Goal: Task Accomplishment & Management: Manage account settings

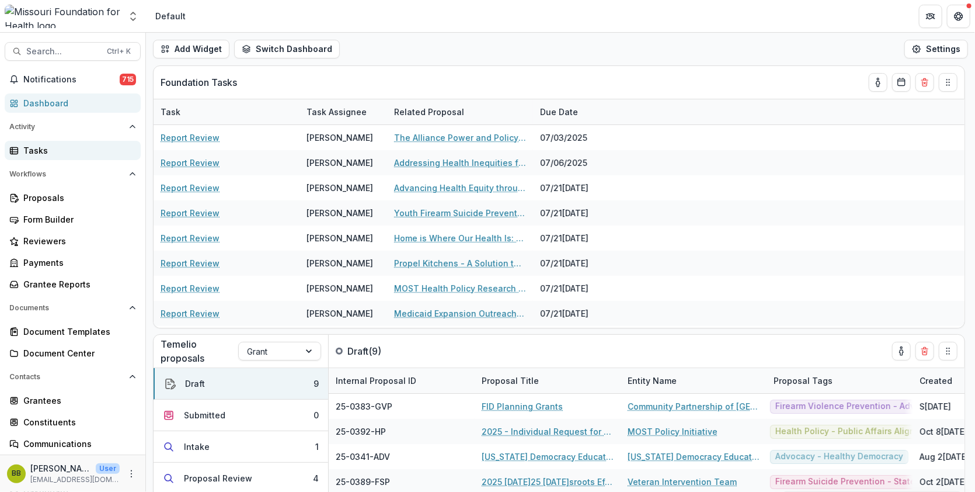
click at [30, 150] on div "Tasks" at bounding box center [77, 150] width 108 height 12
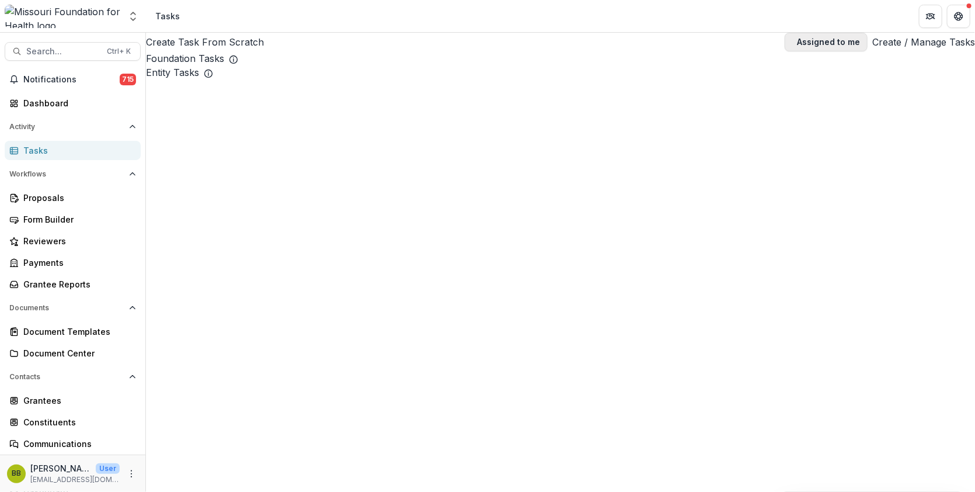
click at [791, 46] on button "Assigned to me" at bounding box center [826, 42] width 83 height 19
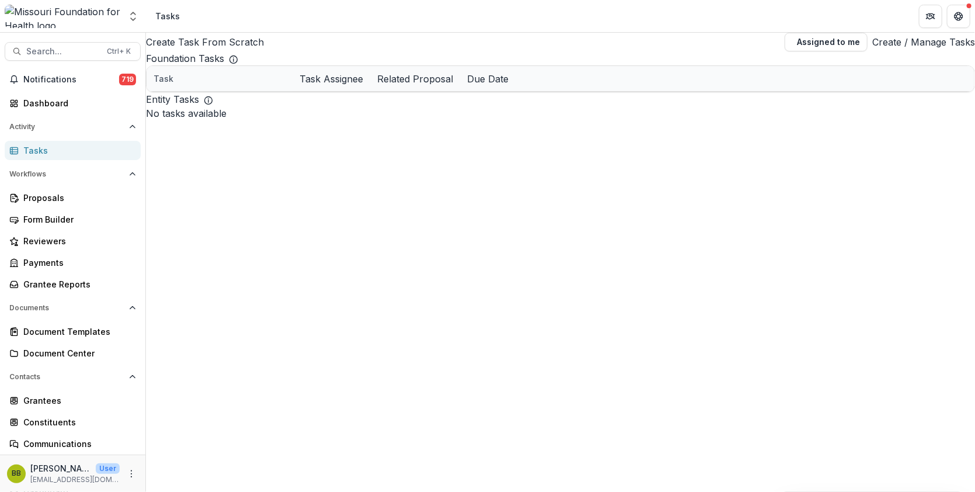
click at [293, 91] on div "Task" at bounding box center [220, 78] width 146 height 25
click at [350, 136] on div "[PERSON_NAME]" at bounding box center [358, 129] width 67 height 12
click at [265, 136] on link "Acct Final Budget Review - Grants" at bounding box center [245, 129] width 132 height 12
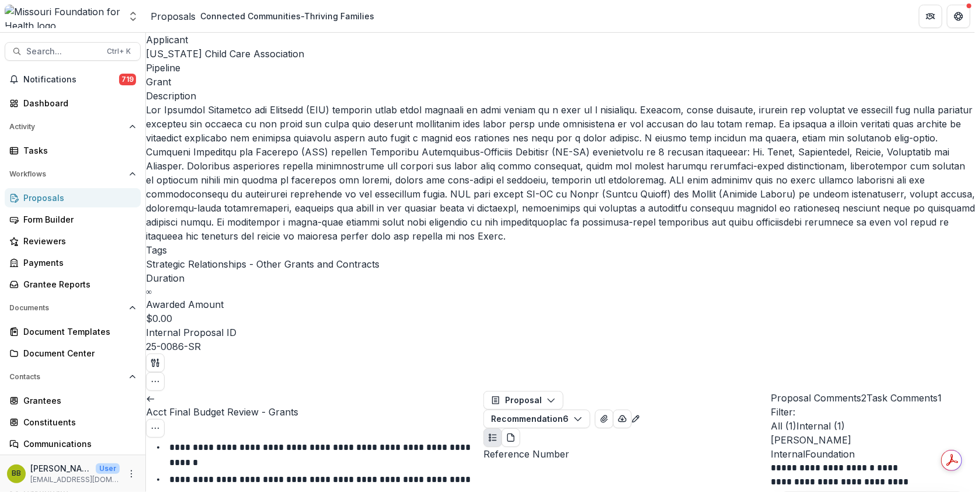
click at [168, 20] on div "Proposals" at bounding box center [173, 16] width 45 height 14
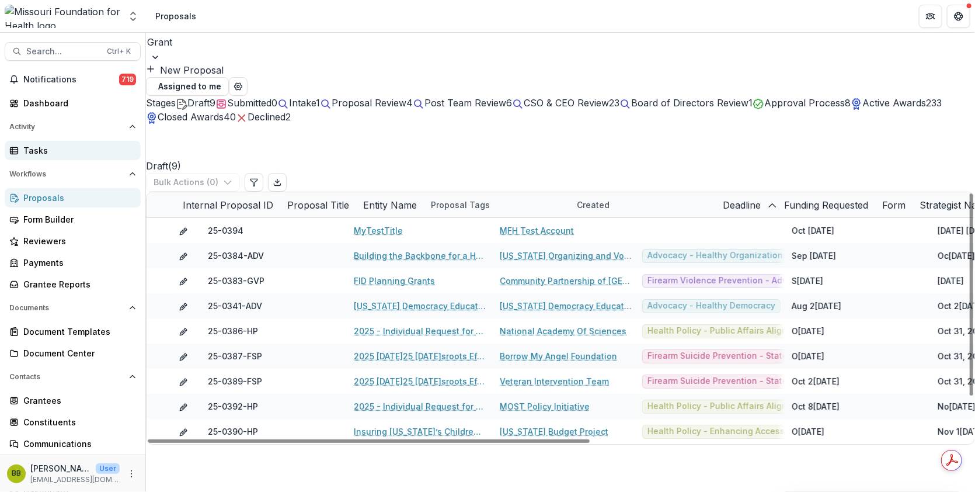
click at [43, 144] on div "Tasks" at bounding box center [77, 150] width 108 height 12
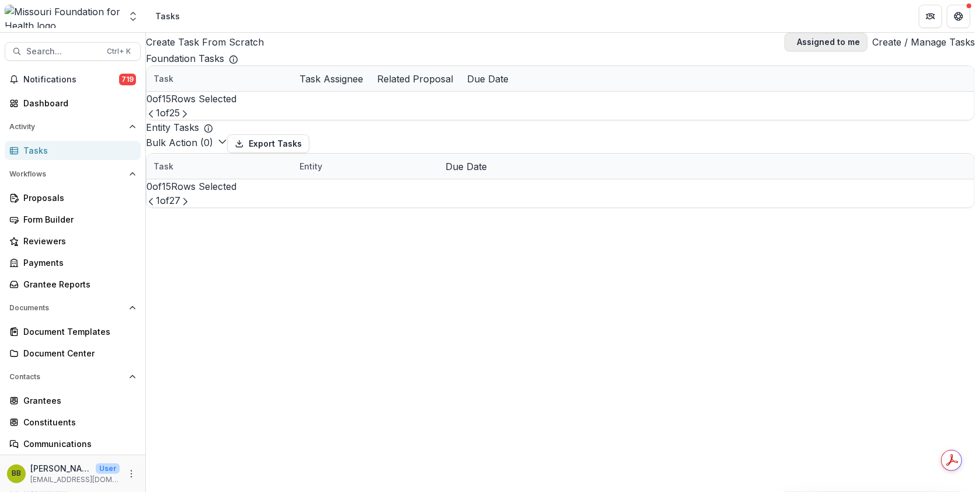
click at [793, 42] on span "button" at bounding box center [793, 42] width 0 height 0
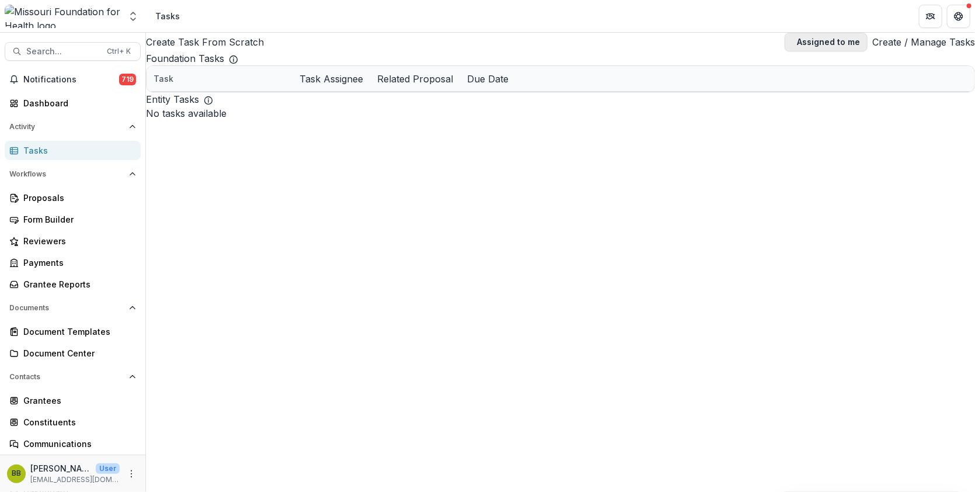
click at [793, 42] on span "button" at bounding box center [793, 42] width 0 height 0
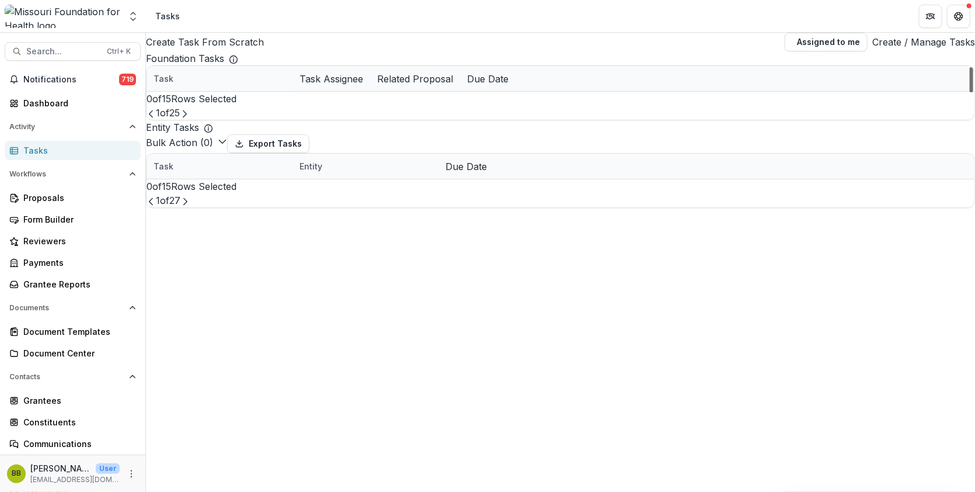
drag, startPoint x: 966, startPoint y: 120, endPoint x: 918, endPoint y: 34, distance: 98.0
click at [970, 67] on div at bounding box center [972, 79] width 4 height 25
click at [180, 85] on div "Task" at bounding box center [164, 78] width 34 height 12
click at [203, 124] on input at bounding box center [222, 130] width 93 height 14
click at [203, 124] on input "**********" at bounding box center [222, 130] width 93 height 14
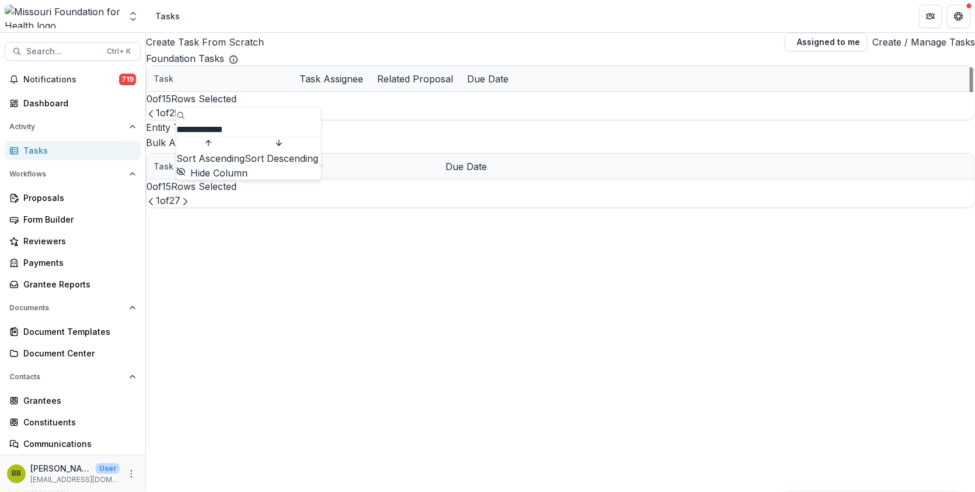
type input "**********"
click at [241, 91] on div "Task" at bounding box center [220, 78] width 146 height 25
click at [147, 79] on span at bounding box center [147, 79] width 0 height 0
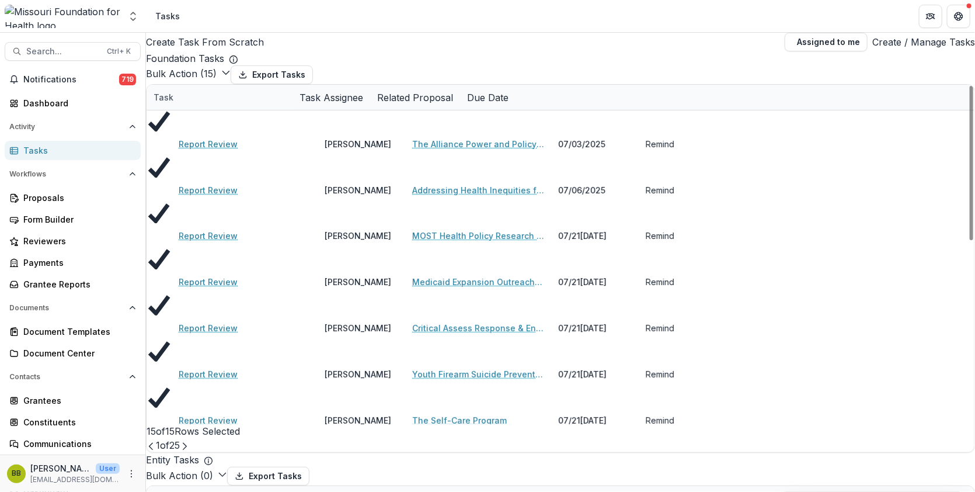
click at [147, 98] on icon at bounding box center [147, 98] width 0 height 0
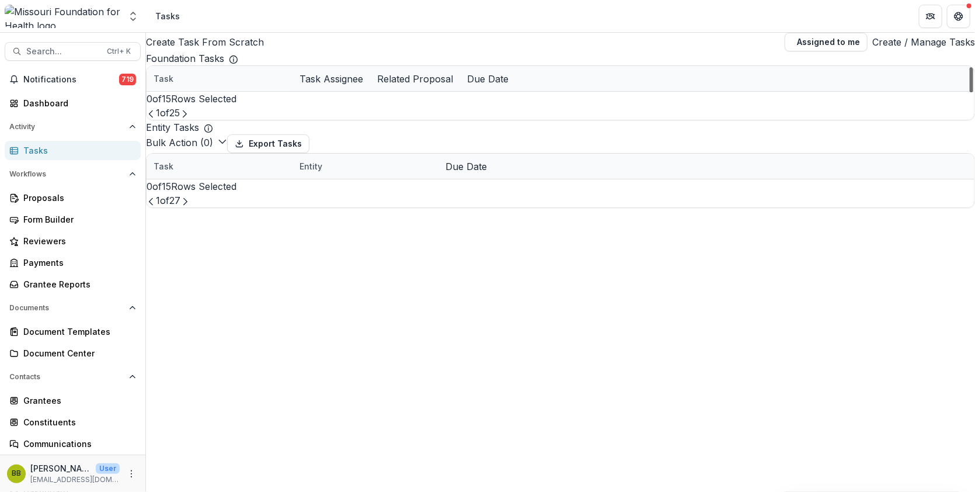
scroll to position [226, 0]
drag, startPoint x: 964, startPoint y: 136, endPoint x: 974, endPoint y: 264, distance: 128.9
click at [974, 92] on div at bounding box center [972, 79] width 4 height 25
click at [189, 119] on icon "Next Page" at bounding box center [184, 113] width 9 height 9
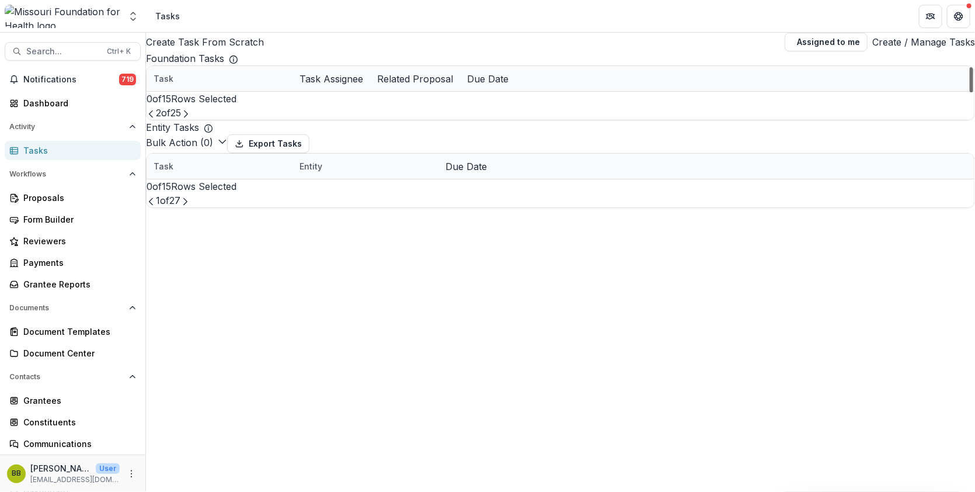
drag, startPoint x: 963, startPoint y: 121, endPoint x: 930, endPoint y: 109, distance: 35.3
click at [970, 92] on div at bounding box center [972, 79] width 4 height 25
click at [230, 136] on link "Report Review" at bounding box center [208, 129] width 59 height 12
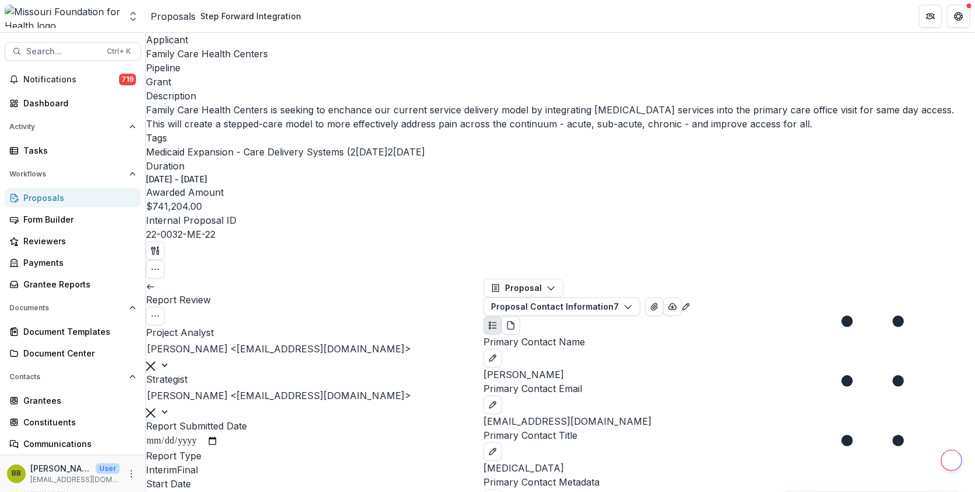
type input "********"
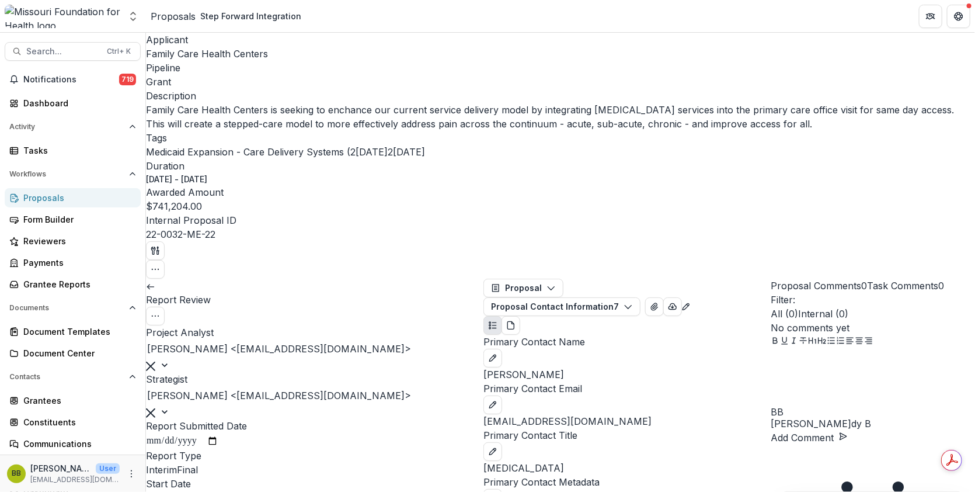
click at [155, 280] on link at bounding box center [150, 286] width 9 height 12
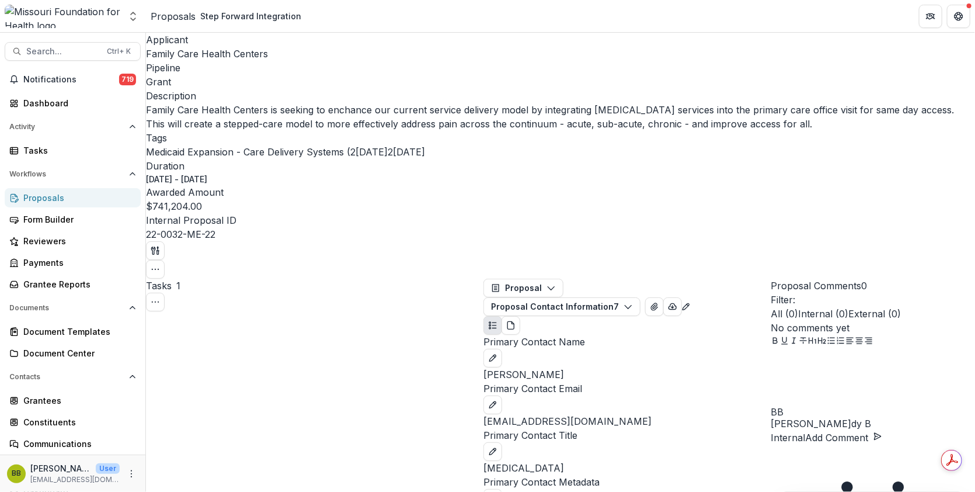
click at [175, 21] on div "Proposals" at bounding box center [173, 16] width 45 height 14
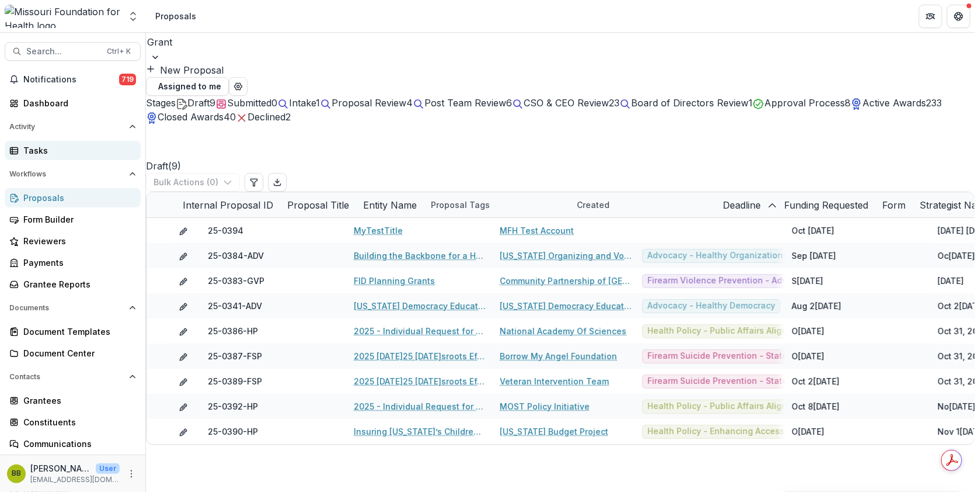
click at [34, 158] on link "Tasks" at bounding box center [73, 150] width 136 height 19
click at [35, 155] on div "Tasks" at bounding box center [77, 150] width 108 height 12
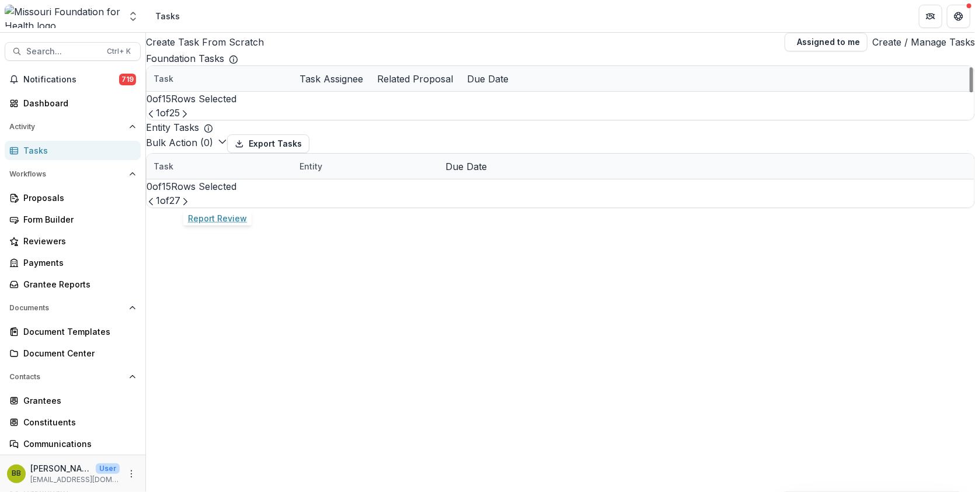
click at [193, 186] on link "Report Review" at bounding box center [208, 179] width 59 height 12
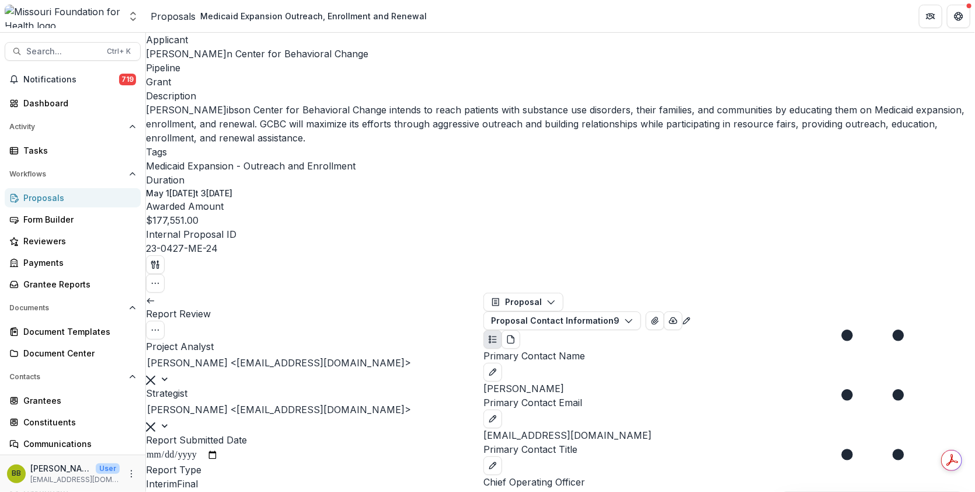
type input "**"
type input "*******"
type input "********"
type input "**"
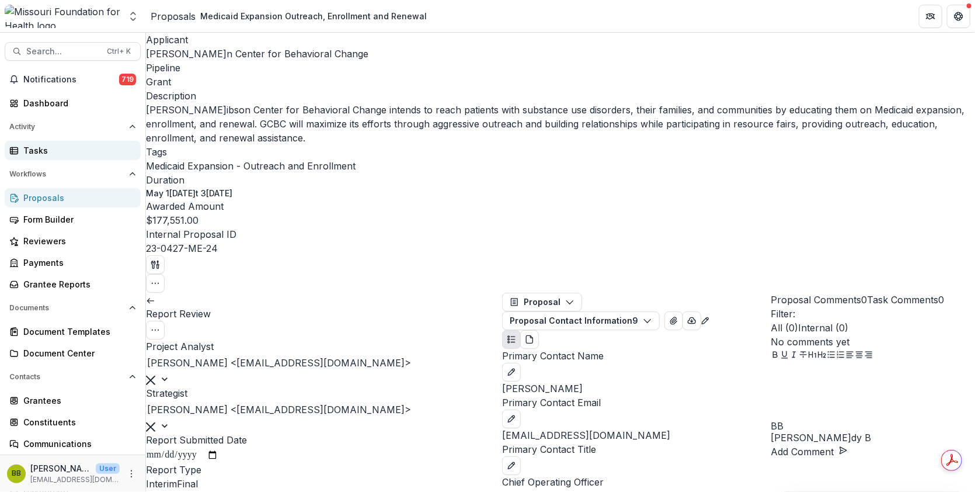
click at [20, 148] on link "Tasks" at bounding box center [73, 150] width 136 height 19
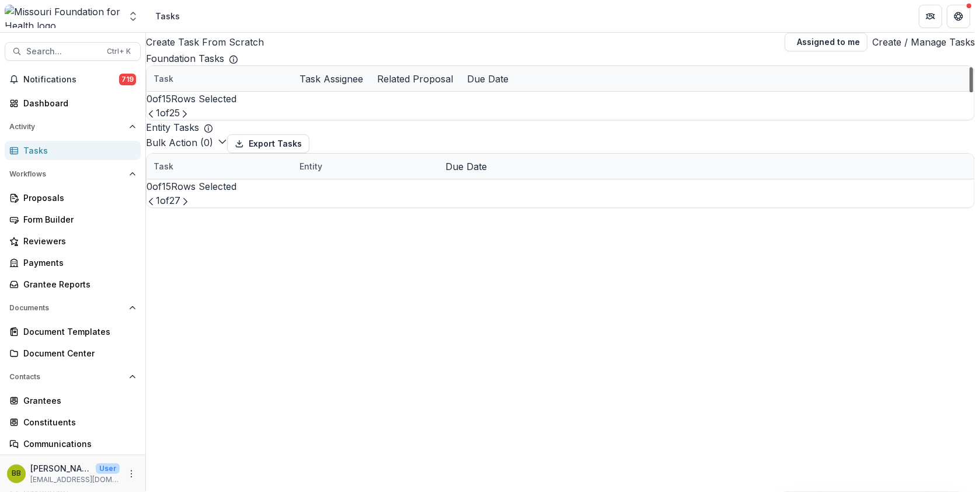
scroll to position [226, 0]
drag, startPoint x: 965, startPoint y: 101, endPoint x: 974, endPoint y: 263, distance: 162.6
click at [974, 92] on div at bounding box center [972, 79] width 4 height 25
click at [189, 120] on button "Next Page" at bounding box center [184, 113] width 9 height 14
drag, startPoint x: 963, startPoint y: 110, endPoint x: 956, endPoint y: 225, distance: 115.3
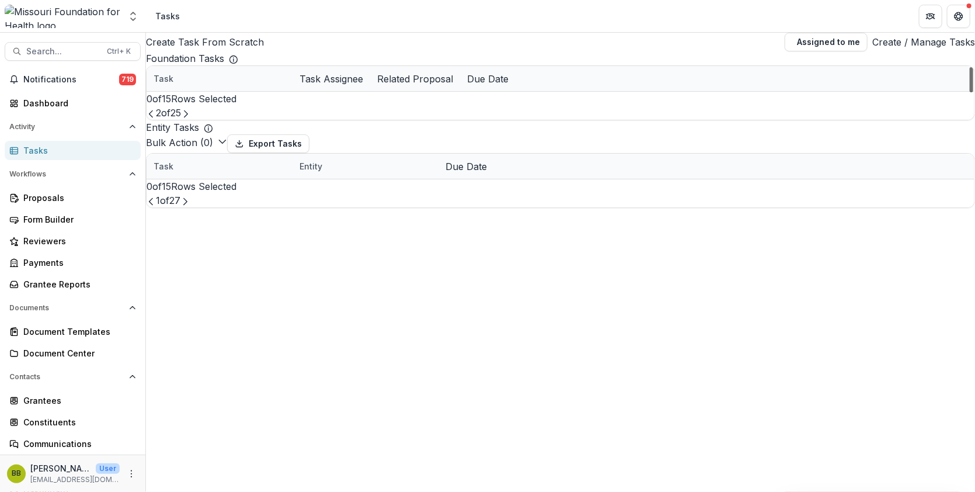
click at [970, 92] on div at bounding box center [972, 79] width 4 height 25
click at [190, 119] on icon "Next Page" at bounding box center [185, 113] width 9 height 9
drag, startPoint x: 966, startPoint y: 136, endPoint x: 974, endPoint y: 267, distance: 131.1
click at [974, 92] on div at bounding box center [972, 79] width 4 height 25
click at [190, 119] on icon "Next Page" at bounding box center [185, 113] width 9 height 9
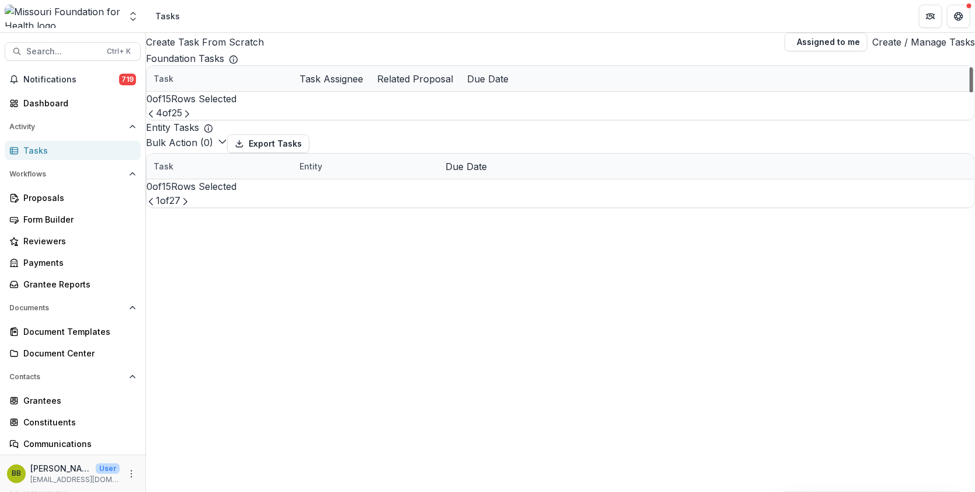
drag, startPoint x: 964, startPoint y: 105, endPoint x: 974, endPoint y: 241, distance: 135.9
click at [974, 92] on div at bounding box center [972, 79] width 4 height 25
click at [192, 120] on button "Next Page" at bounding box center [186, 113] width 9 height 14
drag, startPoint x: 966, startPoint y: 112, endPoint x: 974, endPoint y: 307, distance: 194.7
click at [974, 92] on div at bounding box center [972, 79] width 4 height 25
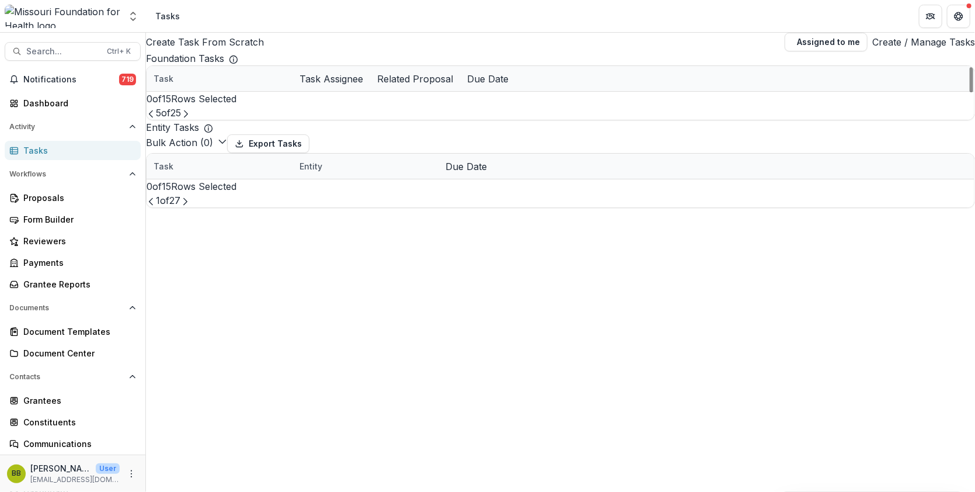
click at [180, 85] on div "Task" at bounding box center [164, 78] width 34 height 12
click at [214, 123] on input at bounding box center [222, 130] width 93 height 14
type input "**********"
click at [335, 51] on div "Create Task From Scratch Assigned to me Create / Manage Tasks" at bounding box center [560, 42] width 829 height 19
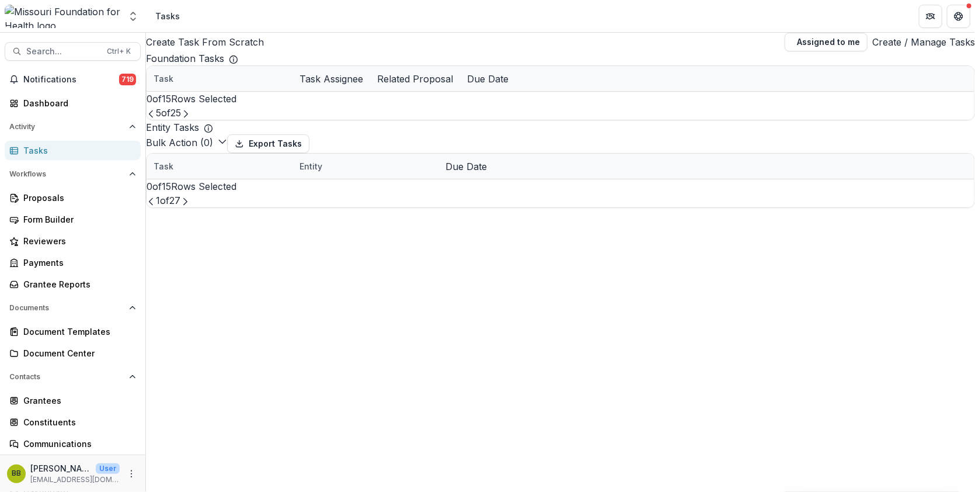
click at [147, 79] on span at bounding box center [147, 79] width 0 height 0
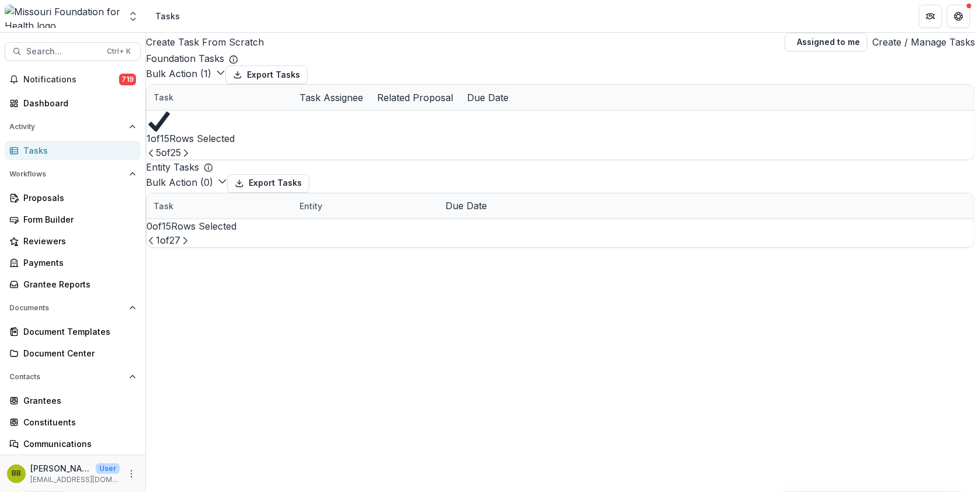
click at [147, 98] on div at bounding box center [147, 98] width 0 height 0
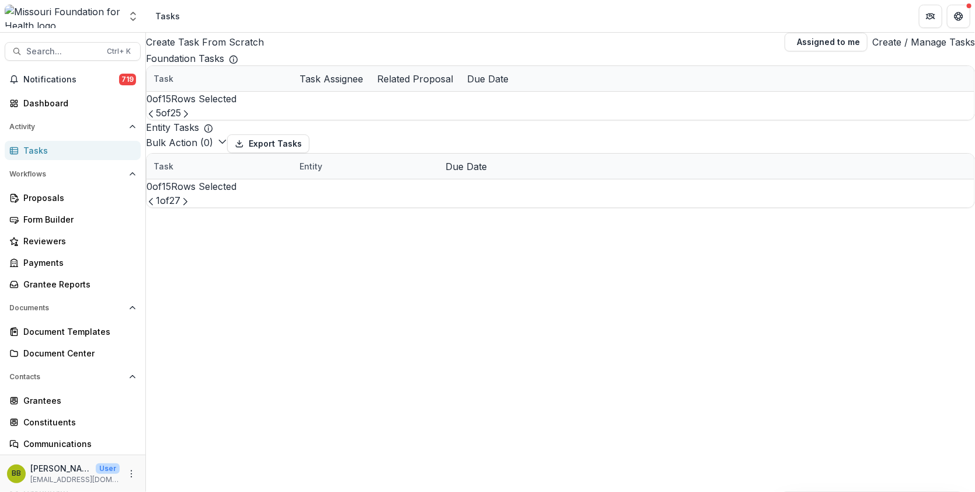
click at [156, 120] on button "Prev Page" at bounding box center [151, 113] width 9 height 14
click at [970, 92] on div at bounding box center [972, 79] width 4 height 25
drag, startPoint x: 965, startPoint y: 144, endPoint x: 965, endPoint y: 248, distance: 104.6
click at [970, 92] on div at bounding box center [972, 79] width 4 height 25
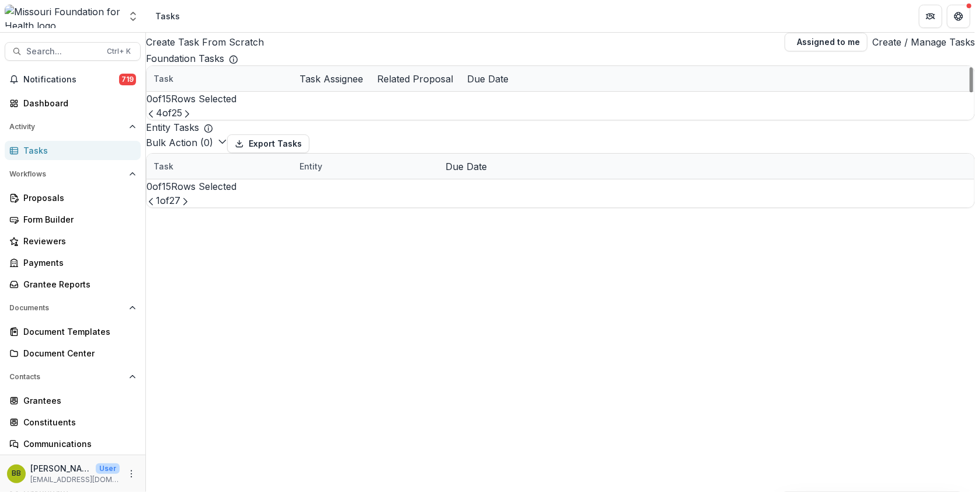
click at [156, 119] on icon "Prev Page" at bounding box center [151, 113] width 9 height 9
drag, startPoint x: 964, startPoint y: 109, endPoint x: 974, endPoint y: 265, distance: 155.7
click at [974, 92] on div at bounding box center [972, 79] width 4 height 25
click at [156, 119] on icon "Prev Page" at bounding box center [151, 113] width 9 height 9
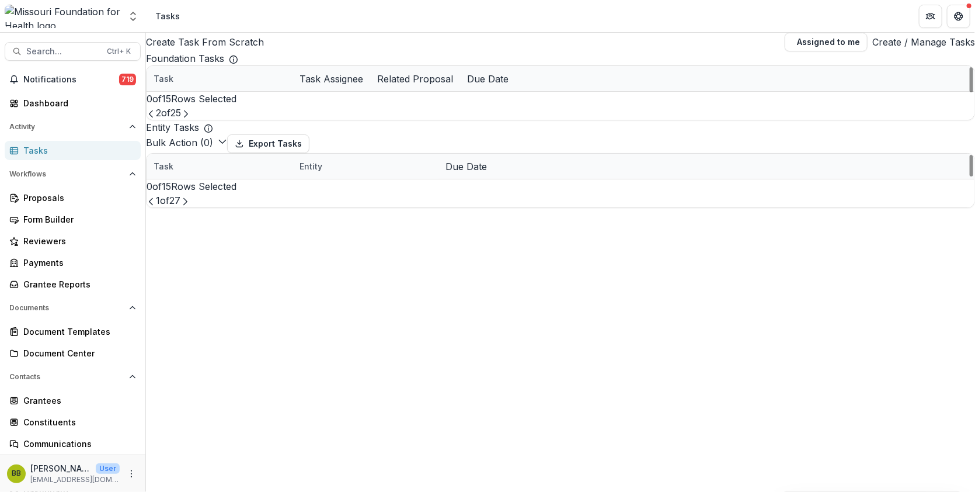
click at [954, 155] on div "Report Revie[PERSON_NAME] Clear My Record: The [US_STATE] Expungement Project 0…" at bounding box center [561, 154] width 828 height 25
drag, startPoint x: 964, startPoint y: 146, endPoint x: 971, endPoint y: 283, distance: 136.9
click at [971, 92] on div at bounding box center [972, 79] width 4 height 25
click at [156, 120] on button "Prev Page" at bounding box center [151, 113] width 9 height 14
drag, startPoint x: 968, startPoint y: 139, endPoint x: 972, endPoint y: 190, distance: 51.0
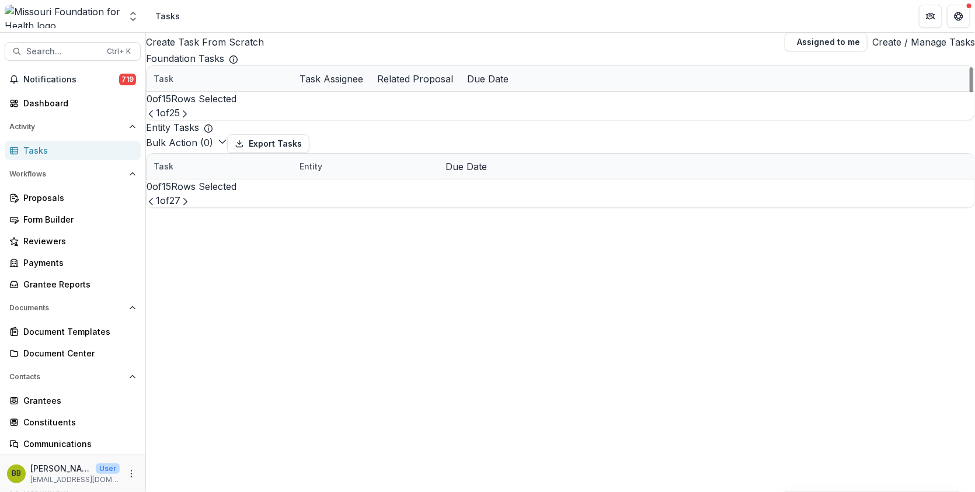
click at [972, 190] on div "Create Task From Scratch Assigned to me Create / Manage Tasks Foundation Tasks …" at bounding box center [560, 262] width 829 height 459
drag, startPoint x: 964, startPoint y: 142, endPoint x: 974, endPoint y: 266, distance: 124.9
click at [974, 92] on div at bounding box center [972, 79] width 4 height 25
click at [189, 119] on icon "Next Page" at bounding box center [184, 113] width 9 height 9
click at [210, 161] on link "Report Review" at bounding box center [208, 154] width 59 height 12
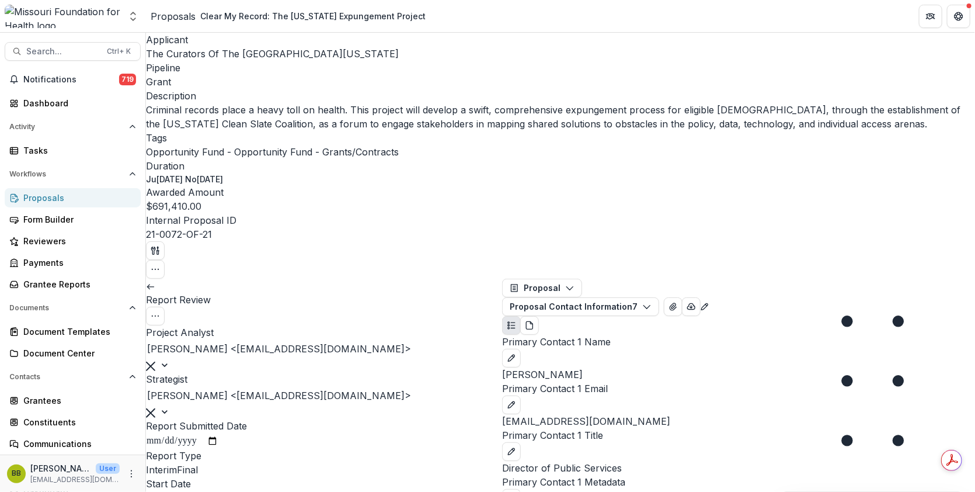
type input "********"
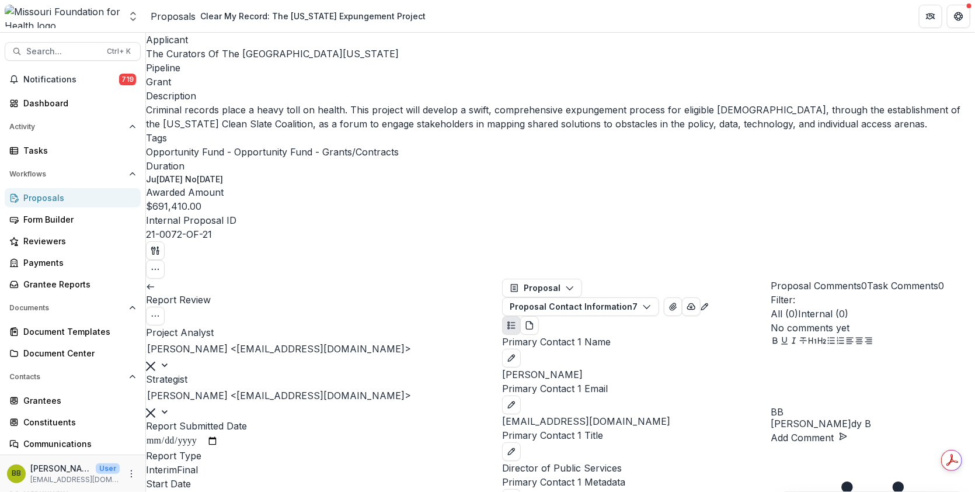
click at [155, 280] on link at bounding box center [150, 286] width 9 height 12
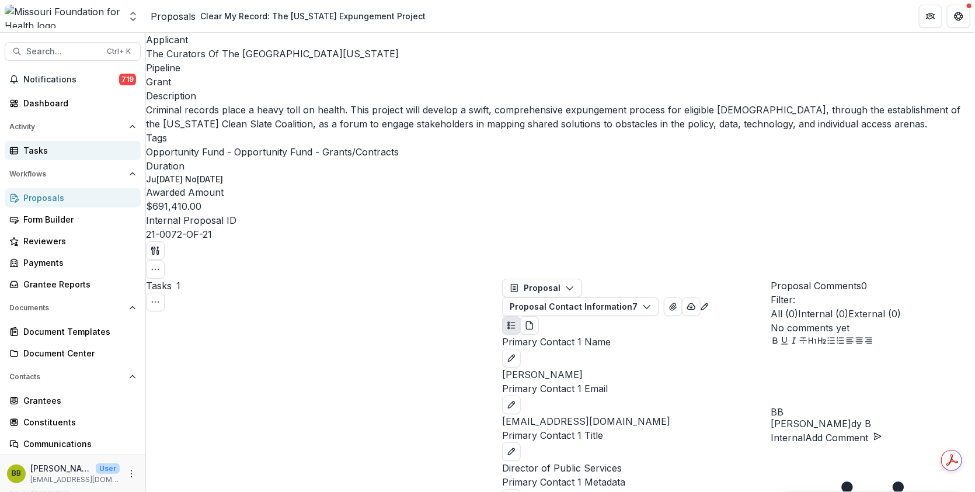
click at [62, 149] on div "Tasks" at bounding box center [77, 150] width 108 height 12
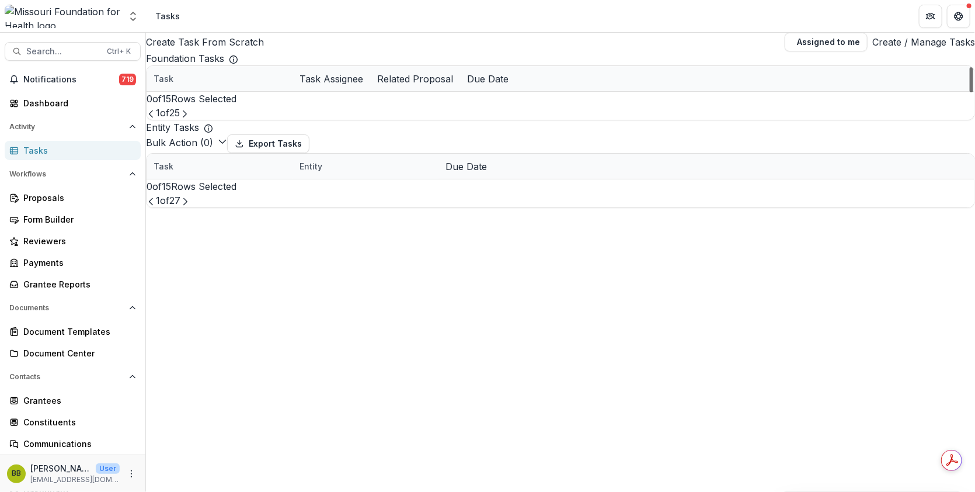
scroll to position [226, 0]
drag, startPoint x: 966, startPoint y: 103, endPoint x: 974, endPoint y: 242, distance: 138.7
click at [974, 92] on div at bounding box center [972, 79] width 4 height 25
click at [189, 120] on button "Next Page" at bounding box center [184, 113] width 9 height 14
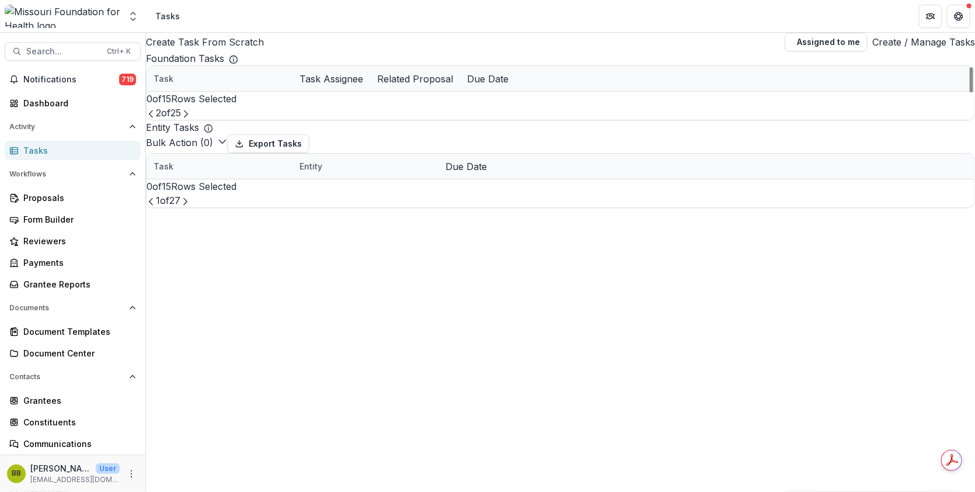
drag, startPoint x: 961, startPoint y: 98, endPoint x: 930, endPoint y: 77, distance: 37.1
click at [970, 77] on div at bounding box center [972, 79] width 4 height 25
click at [180, 85] on div "Task" at bounding box center [164, 78] width 34 height 12
click at [210, 123] on input at bounding box center [222, 130] width 93 height 14
type input "**********"
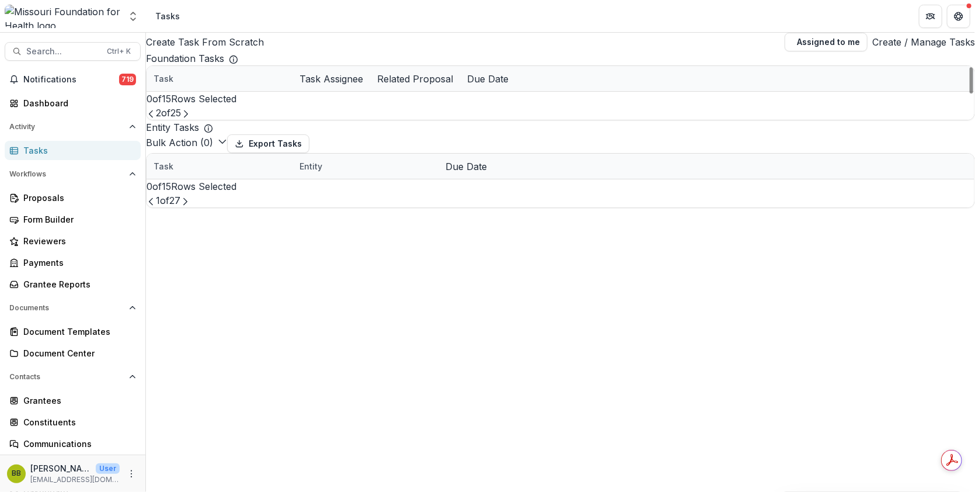
click at [368, 75] on div "Foundation Tasks Task Task Assignee Related Proposal Due Date Report Re[PERSON_…" at bounding box center [560, 85] width 829 height 69
click at [147, 79] on span at bounding box center [147, 79] width 0 height 0
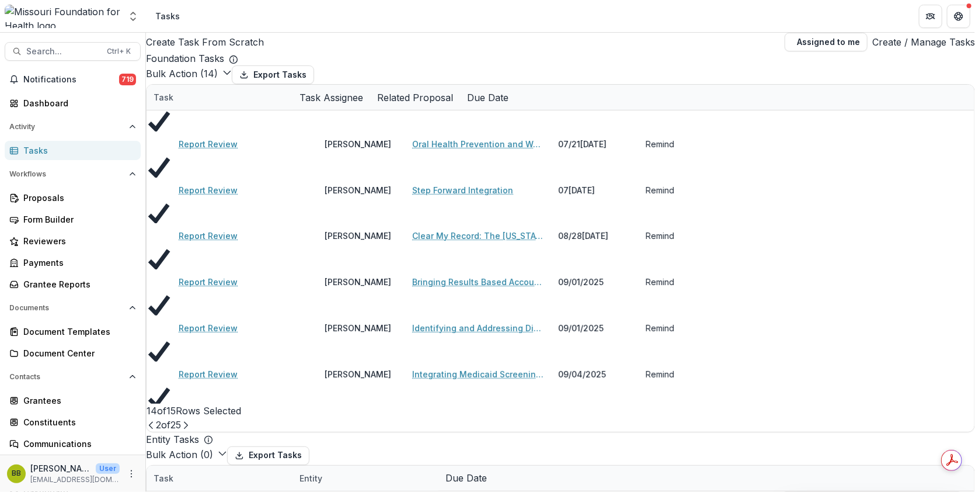
click at [667, 62] on div "Foundation Tasks" at bounding box center [560, 58] width 829 height 14
drag, startPoint x: 964, startPoint y: 152, endPoint x: 974, endPoint y: 296, distance: 144.7
click at [974, 240] on div at bounding box center [972, 163] width 4 height 154
click at [190, 421] on icon "Next Page" at bounding box center [185, 425] width 9 height 9
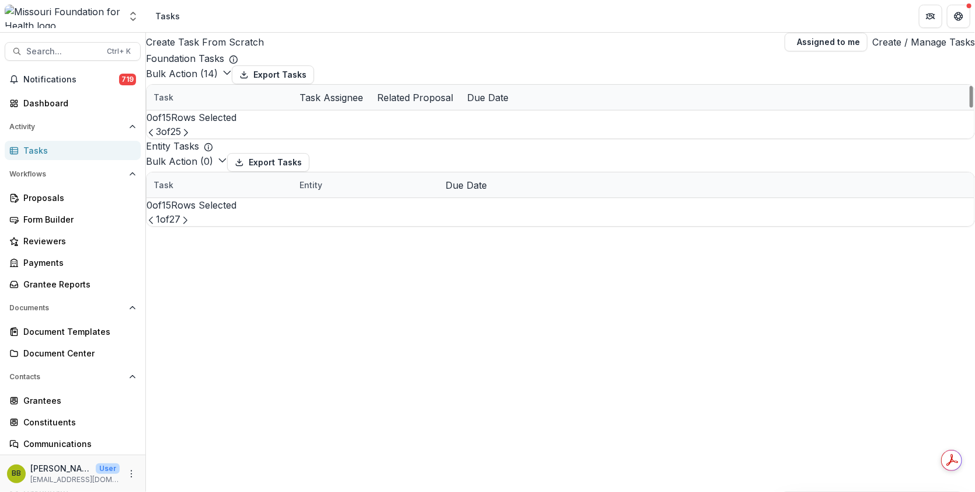
click at [180, 103] on div "Task" at bounding box center [164, 97] width 34 height 12
click at [213, 150] on input at bounding box center [222, 157] width 93 height 14
type input "**********"
click at [147, 98] on span at bounding box center [147, 98] width 0 height 0
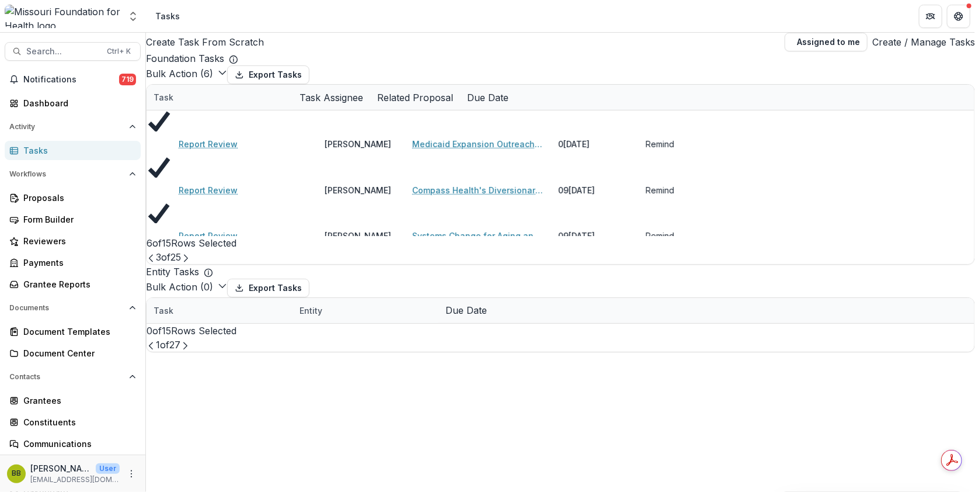
click at [601, 65] on div "Foundation Tasks" at bounding box center [560, 58] width 829 height 14
drag, startPoint x: 966, startPoint y: 264, endPoint x: 963, endPoint y: 308, distance: 43.9
click at [970, 239] on div at bounding box center [972, 163] width 4 height 154
click at [190, 264] on button "Next Page" at bounding box center [185, 257] width 9 height 14
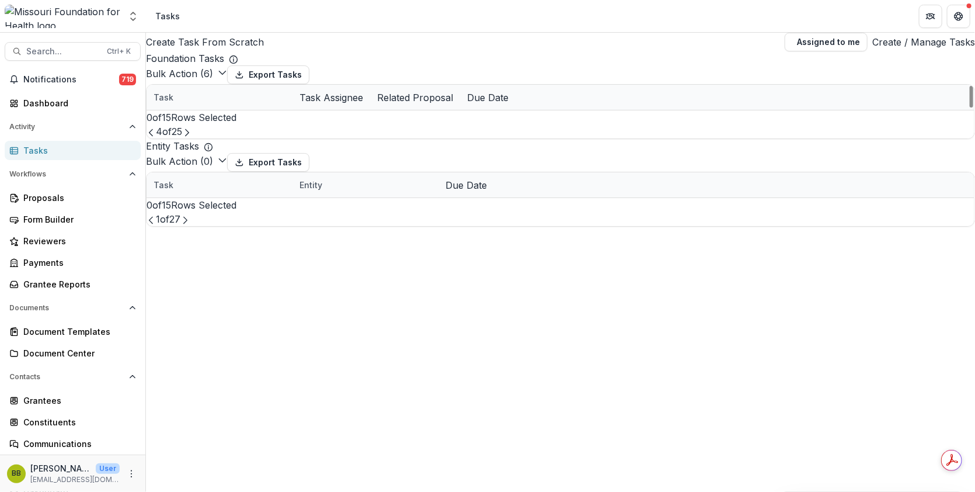
click at [180, 103] on div "Task" at bounding box center [164, 97] width 34 height 12
click at [212, 150] on input at bounding box center [222, 157] width 93 height 14
type input "**********"
click at [147, 98] on span at bounding box center [147, 98] width 0 height 0
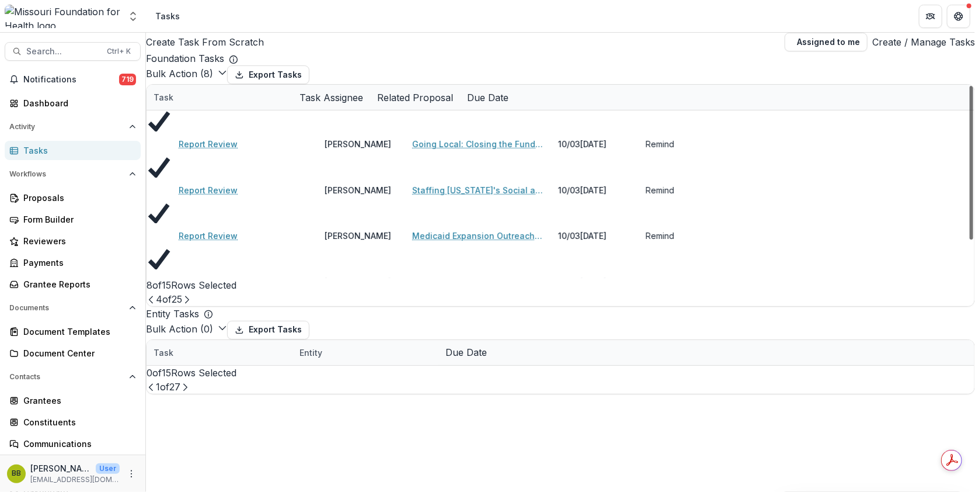
scroll to position [78, 0]
drag, startPoint x: 961, startPoint y: 118, endPoint x: 974, endPoint y: 187, distance: 70.1
click at [974, 187] on div at bounding box center [972, 163] width 4 height 154
click at [718, 35] on div "Create Task From Scratch Assigned to me Create / Manage Tasks Foundation Tasks …" at bounding box center [560, 214] width 829 height 362
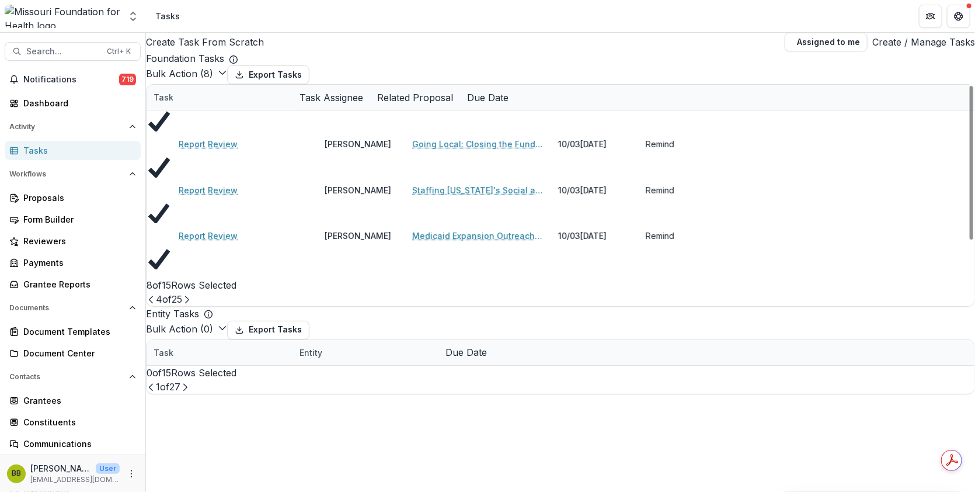
drag, startPoint x: 966, startPoint y: 184, endPoint x: 943, endPoint y: 96, distance: 90.5
click at [970, 96] on div at bounding box center [972, 163] width 4 height 154
click at [147, 98] on span at bounding box center [147, 98] width 0 height 0
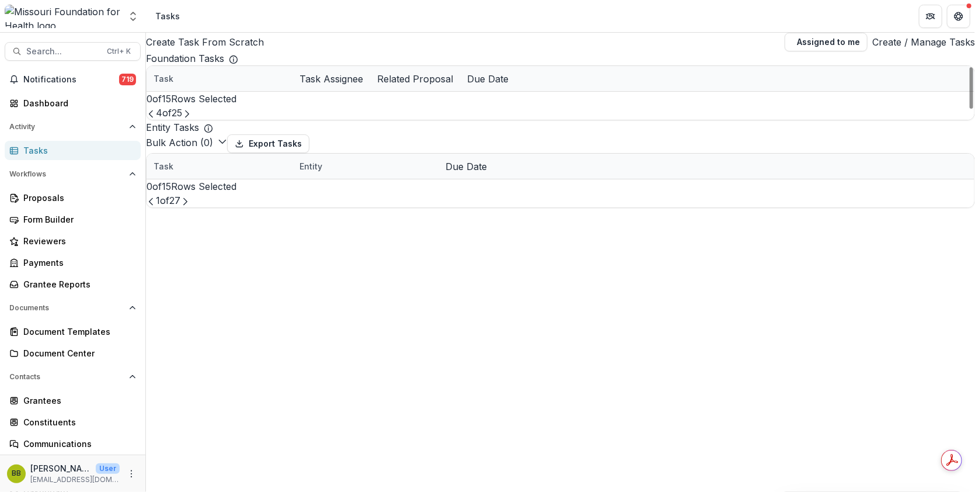
click at [180, 85] on div "Task" at bounding box center [164, 78] width 34 height 12
drag, startPoint x: 965, startPoint y: 96, endPoint x: 967, endPoint y: 234, distance: 137.9
click at [970, 109] on div at bounding box center [972, 87] width 4 height 41
click at [192, 119] on icon "Next Page" at bounding box center [186, 113] width 9 height 9
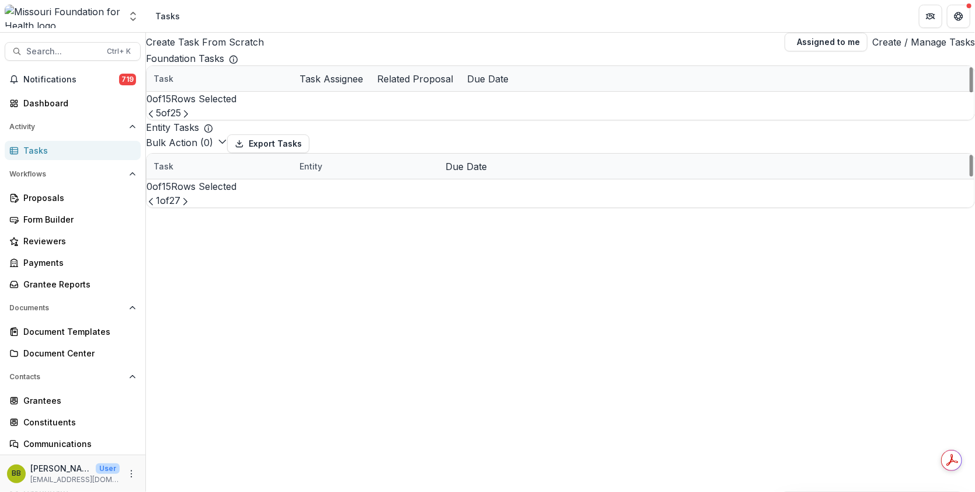
click at [180, 85] on div "Task" at bounding box center [164, 78] width 34 height 12
click at [214, 123] on input at bounding box center [222, 130] width 93 height 14
type input "*"
type input "**********"
click at [360, 36] on div "Create Task From Scratch Assigned to me Create / Manage Tasks Foundation Tasks …" at bounding box center [560, 120] width 829 height 175
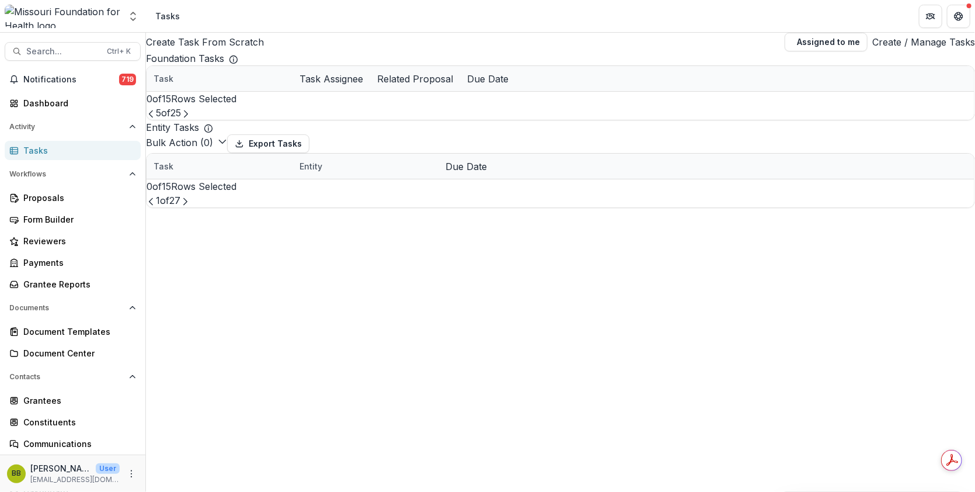
click at [156, 119] on icon "Prev Page" at bounding box center [151, 113] width 9 height 9
